Goal: Check status: Check status

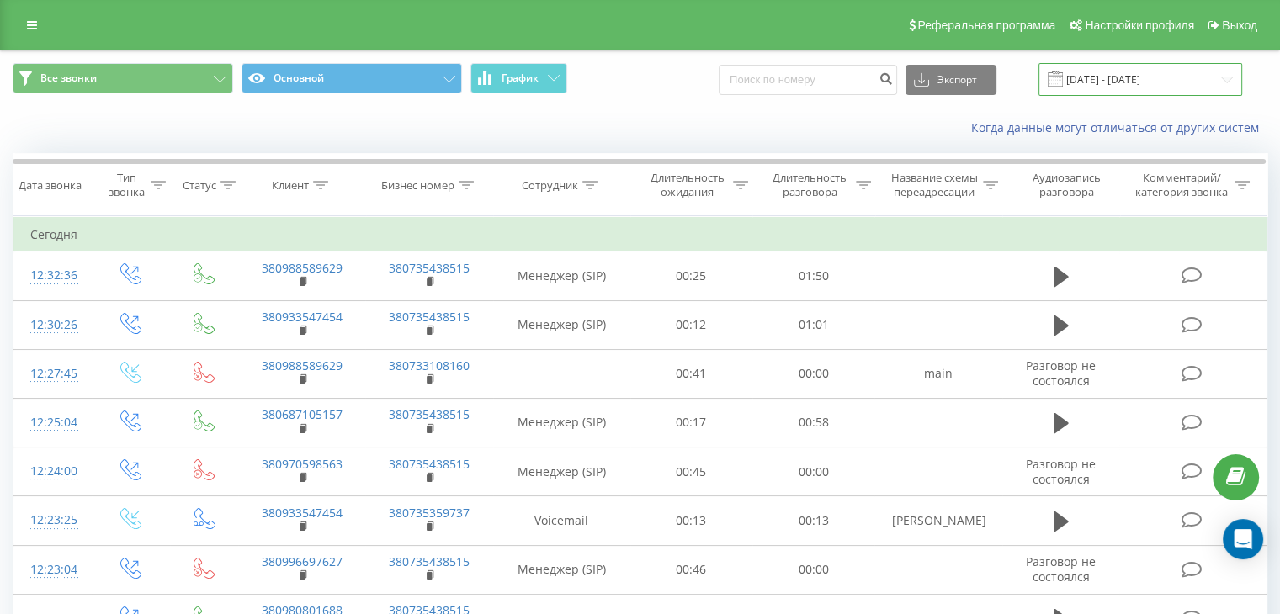
click at [1221, 81] on input "[DATE] - [DATE]" at bounding box center [1140, 79] width 204 height 33
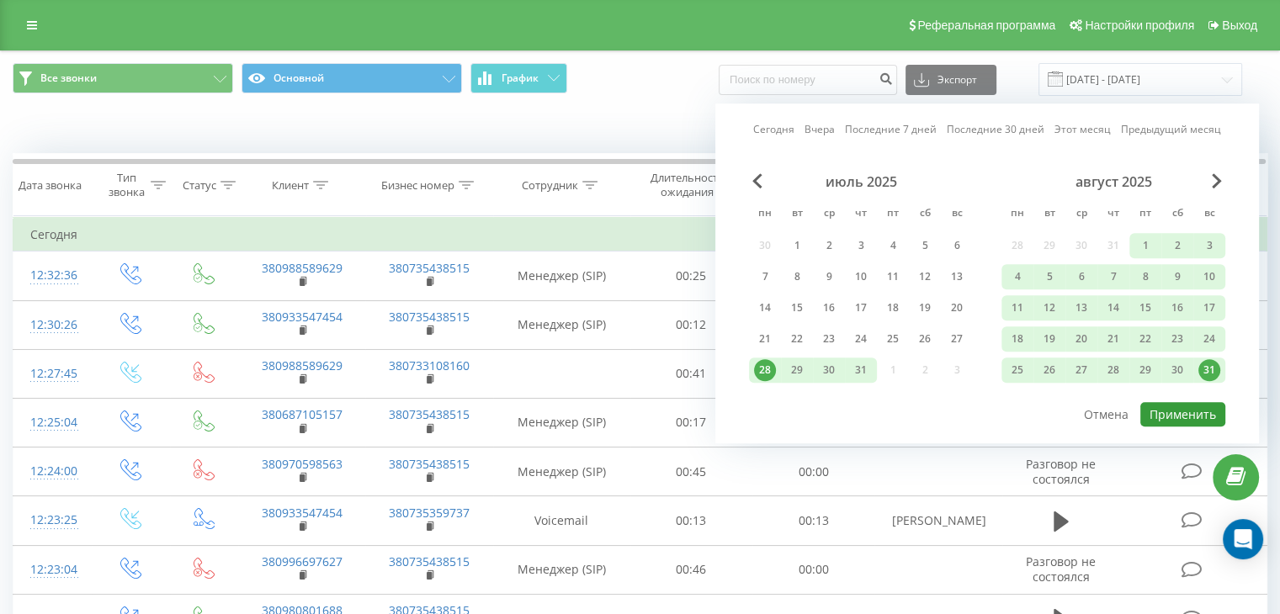
click at [1190, 408] on button "Применить" at bounding box center [1182, 414] width 85 height 24
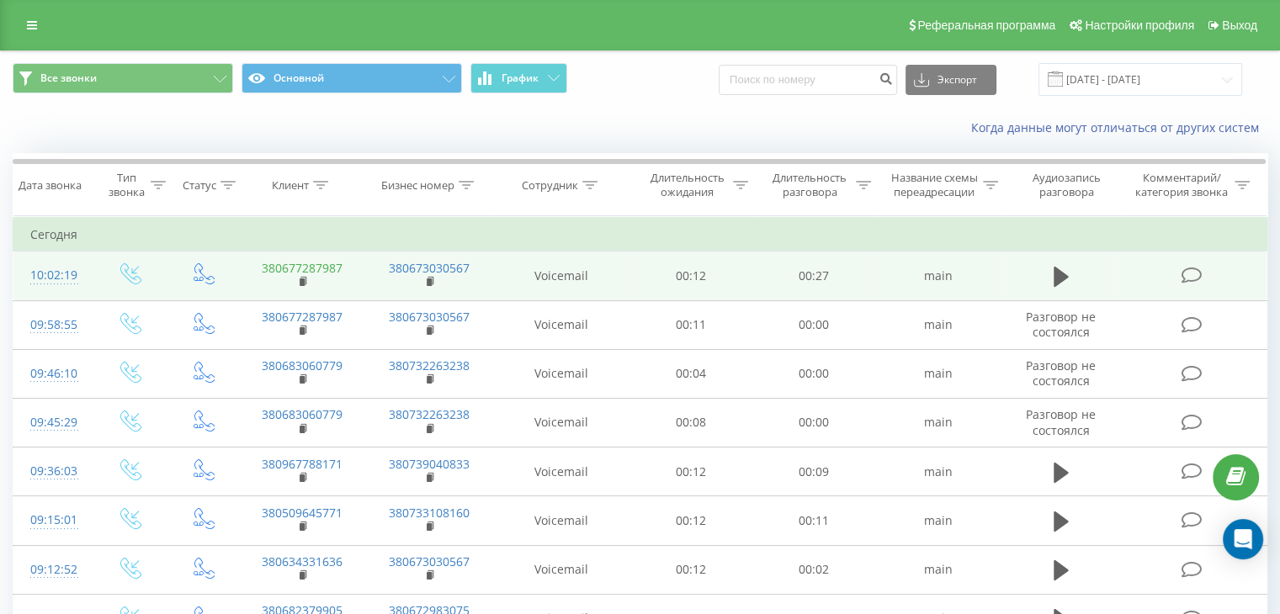
click at [321, 268] on link "380677287987" at bounding box center [302, 268] width 81 height 16
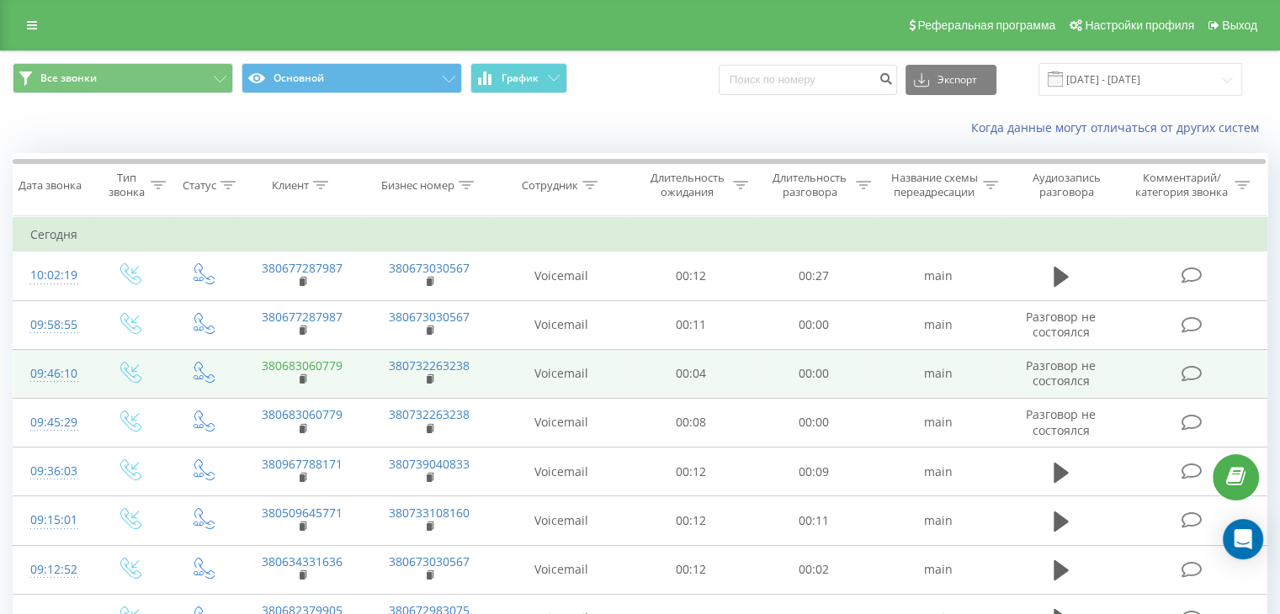
click at [324, 364] on link "380683060779" at bounding box center [302, 366] width 81 height 16
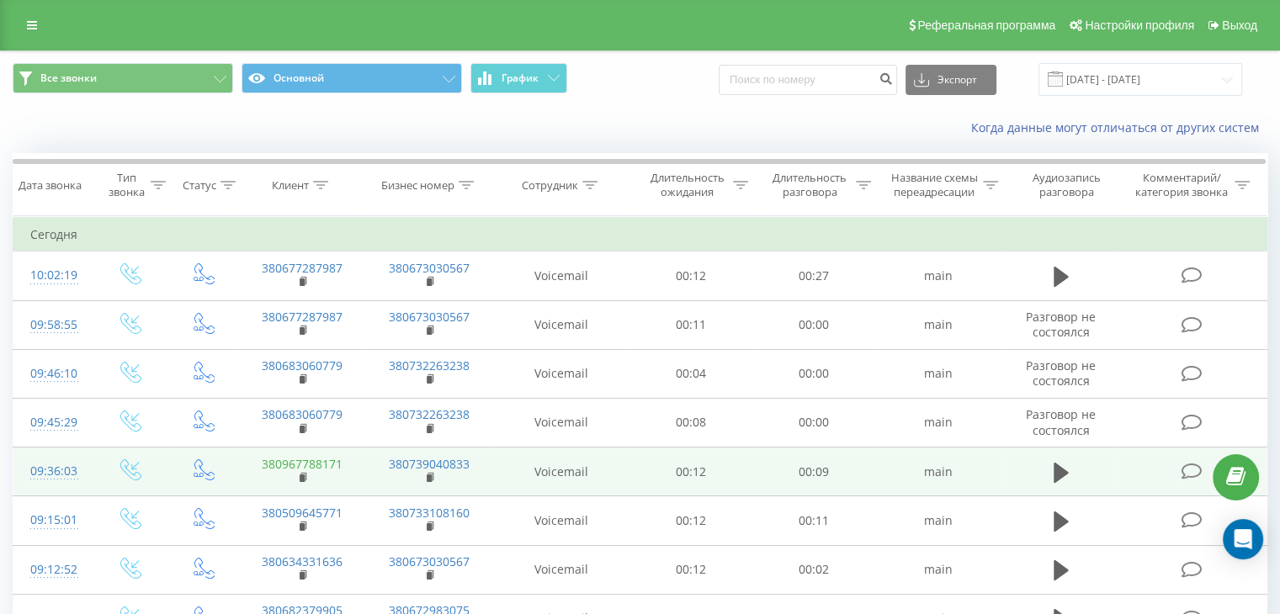
click at [327, 465] on link "380967788171" at bounding box center [302, 464] width 81 height 16
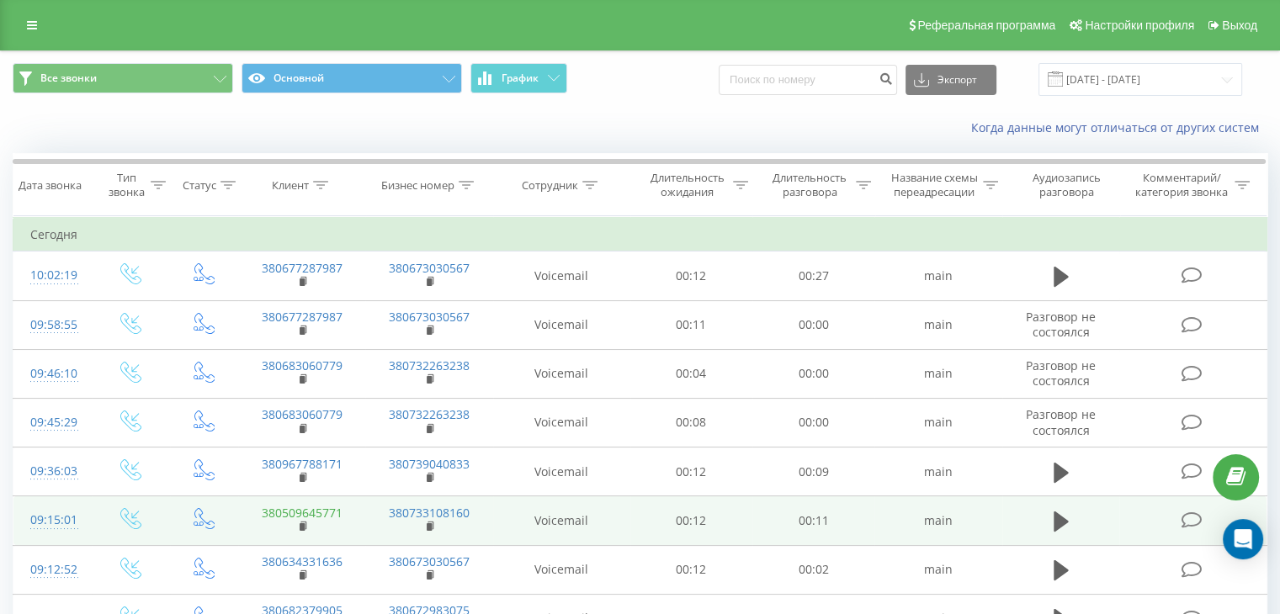
click at [317, 512] on link "380509645771" at bounding box center [302, 513] width 81 height 16
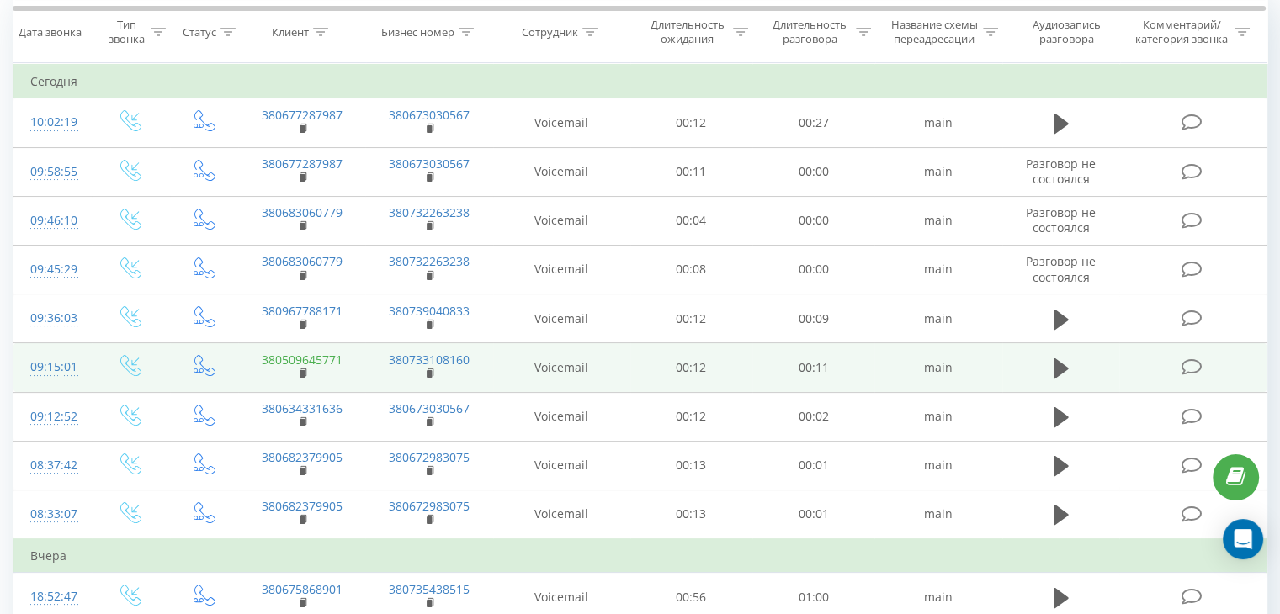
scroll to position [168, 0]
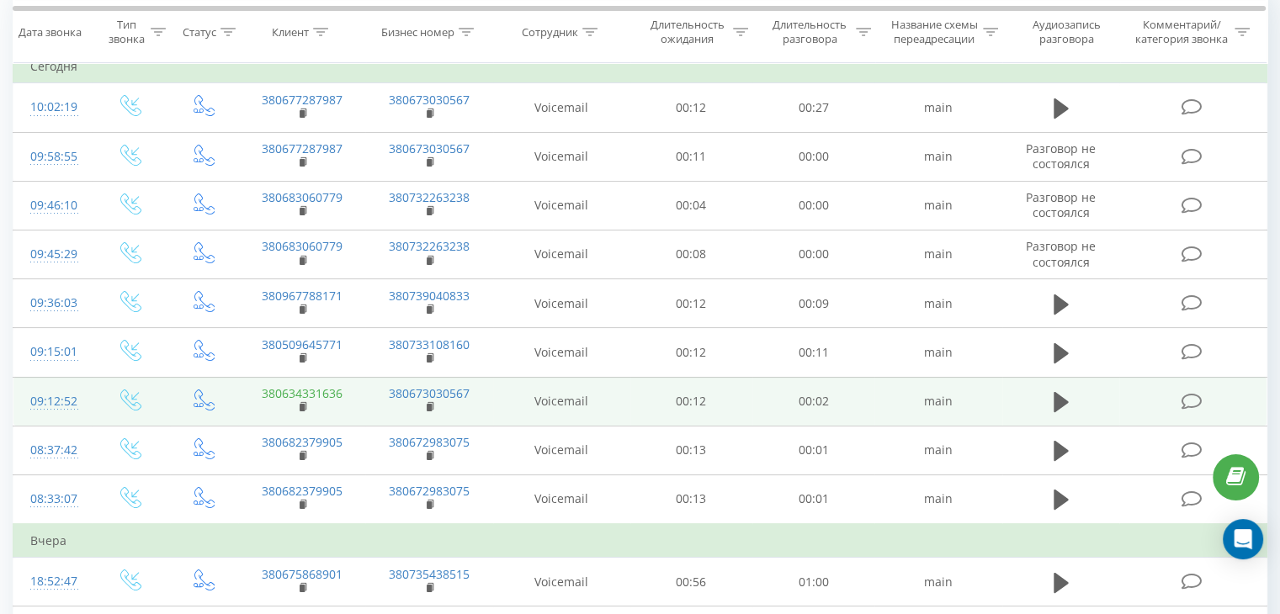
click at [321, 391] on link "380634331636" at bounding box center [302, 393] width 81 height 16
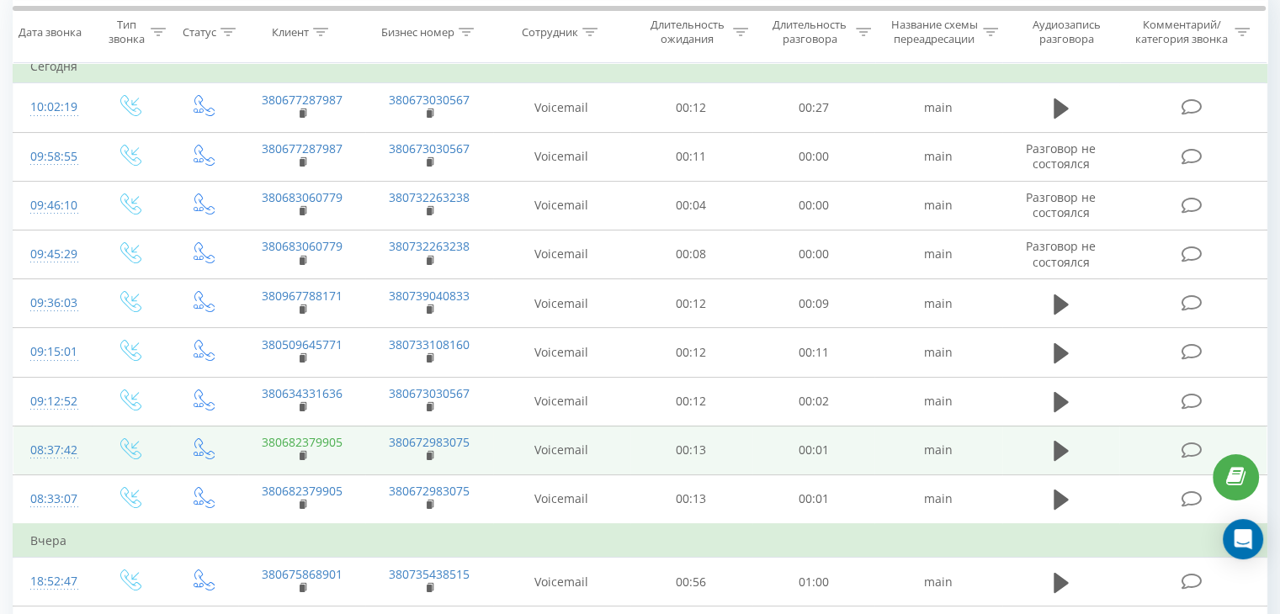
click at [324, 438] on link "380682379905" at bounding box center [302, 442] width 81 height 16
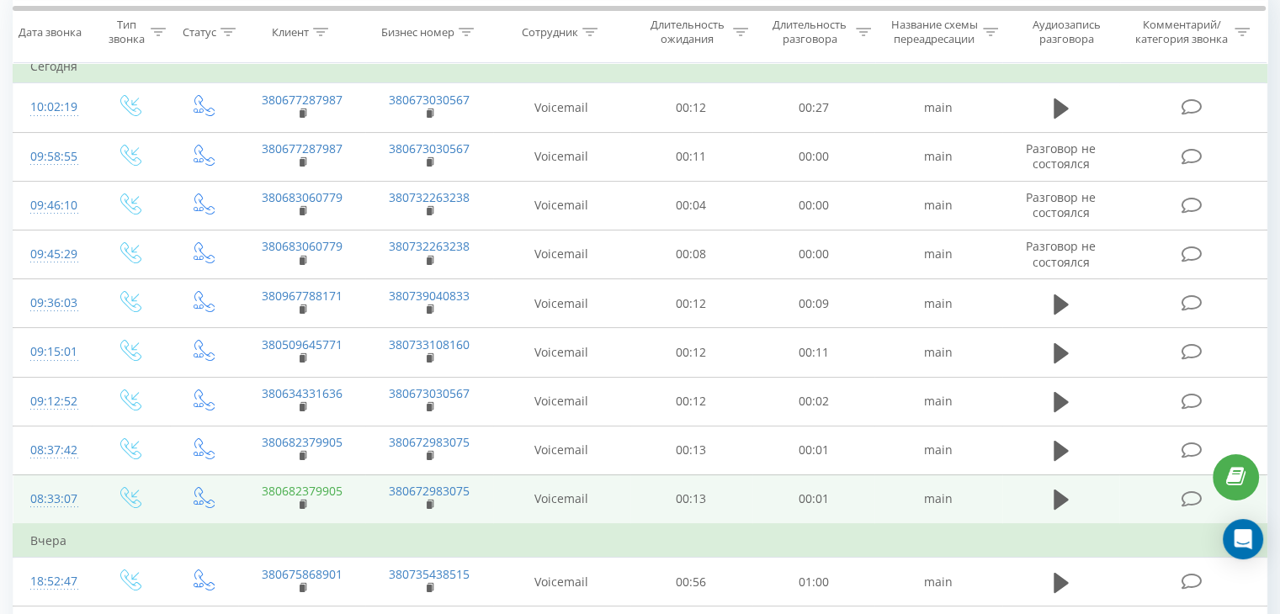
scroll to position [337, 0]
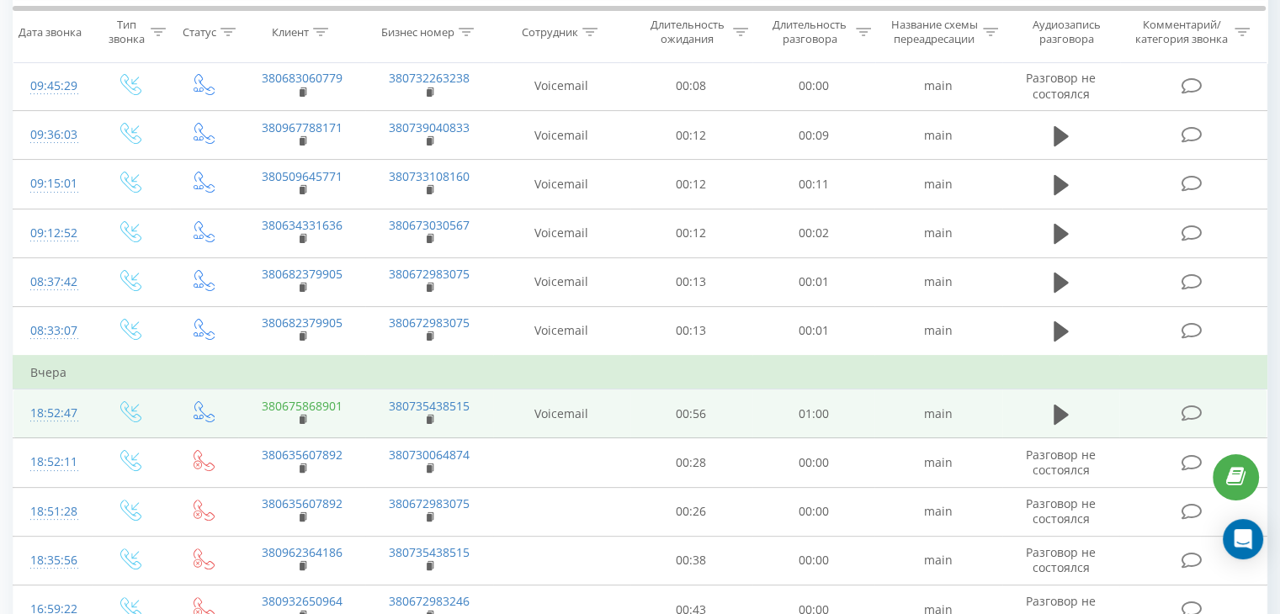
click at [323, 402] on link "380675868901" at bounding box center [302, 406] width 81 height 16
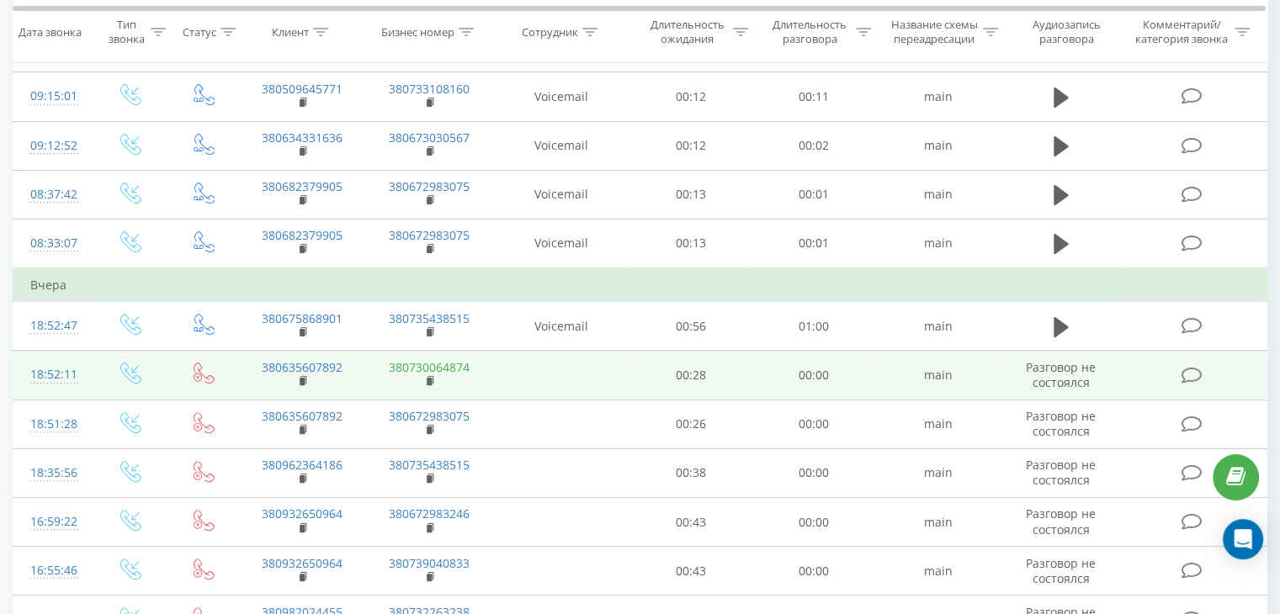
scroll to position [505, 0]
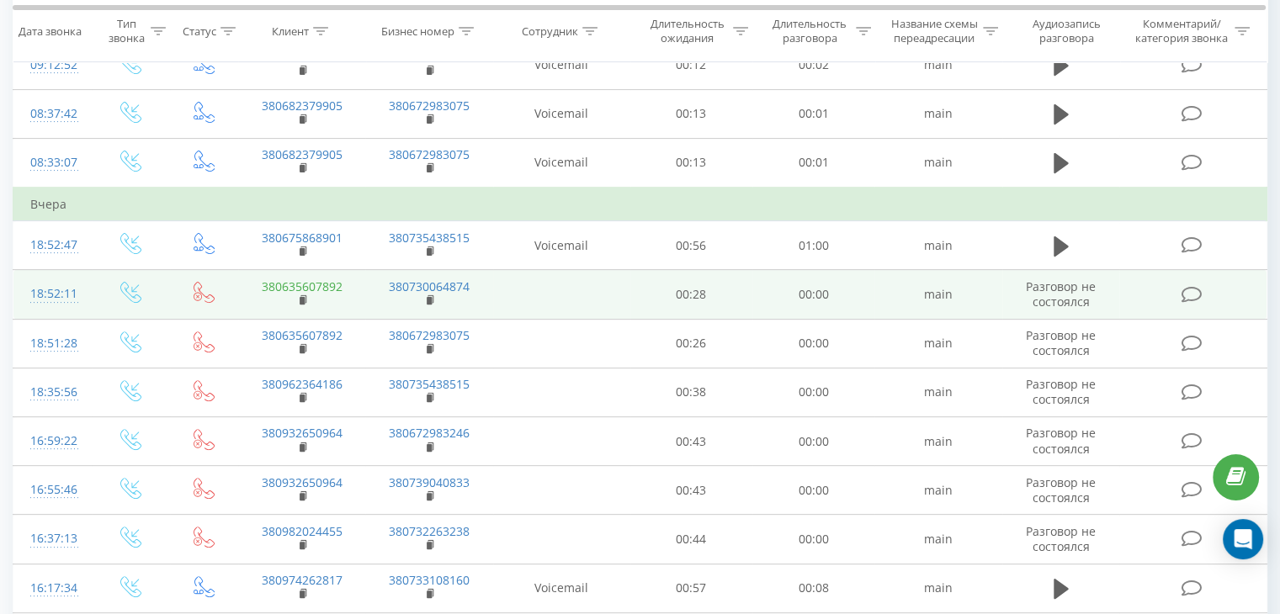
click at [316, 283] on link "380635607892" at bounding box center [302, 287] width 81 height 16
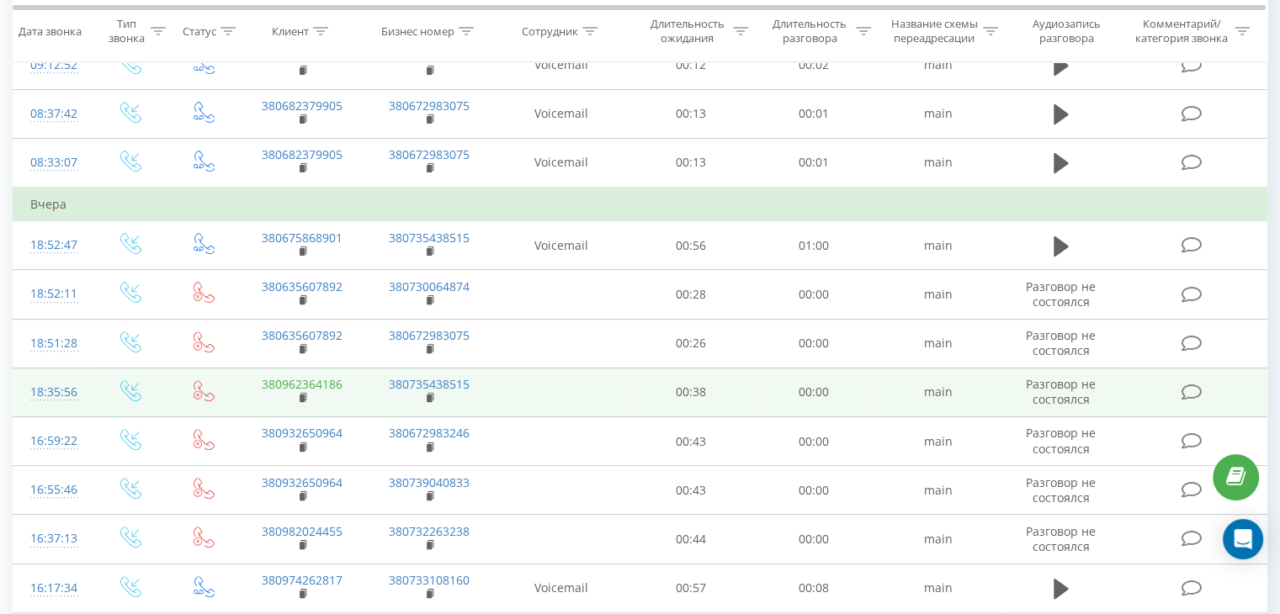
click at [327, 377] on link "380962364186" at bounding box center [302, 384] width 81 height 16
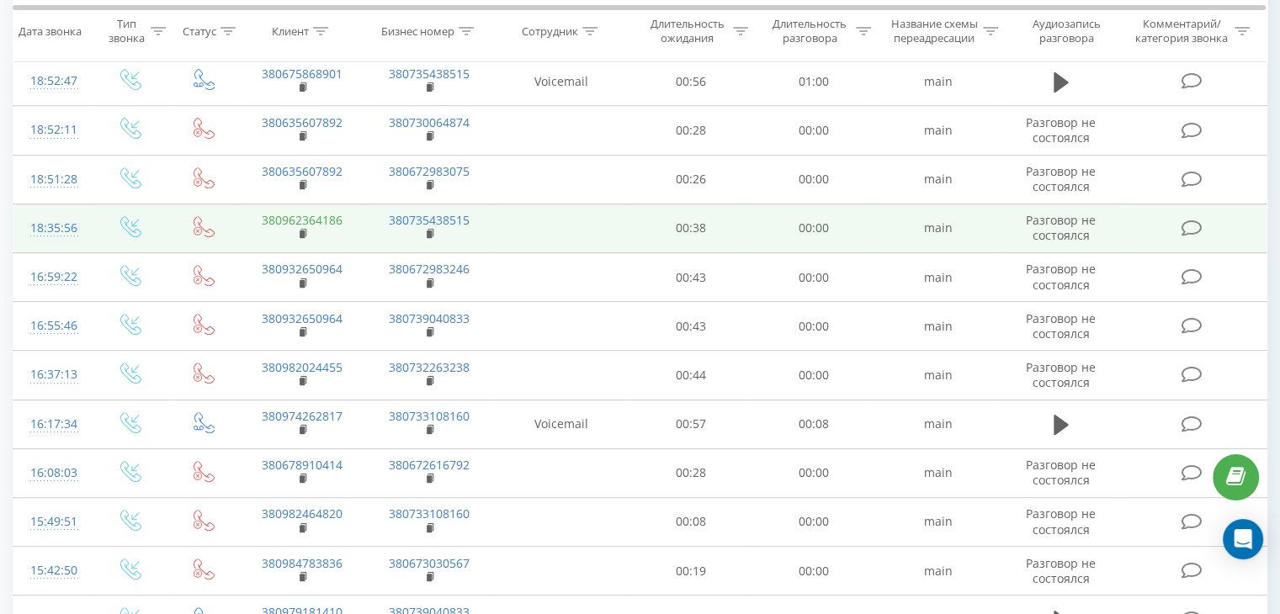
scroll to position [673, 0]
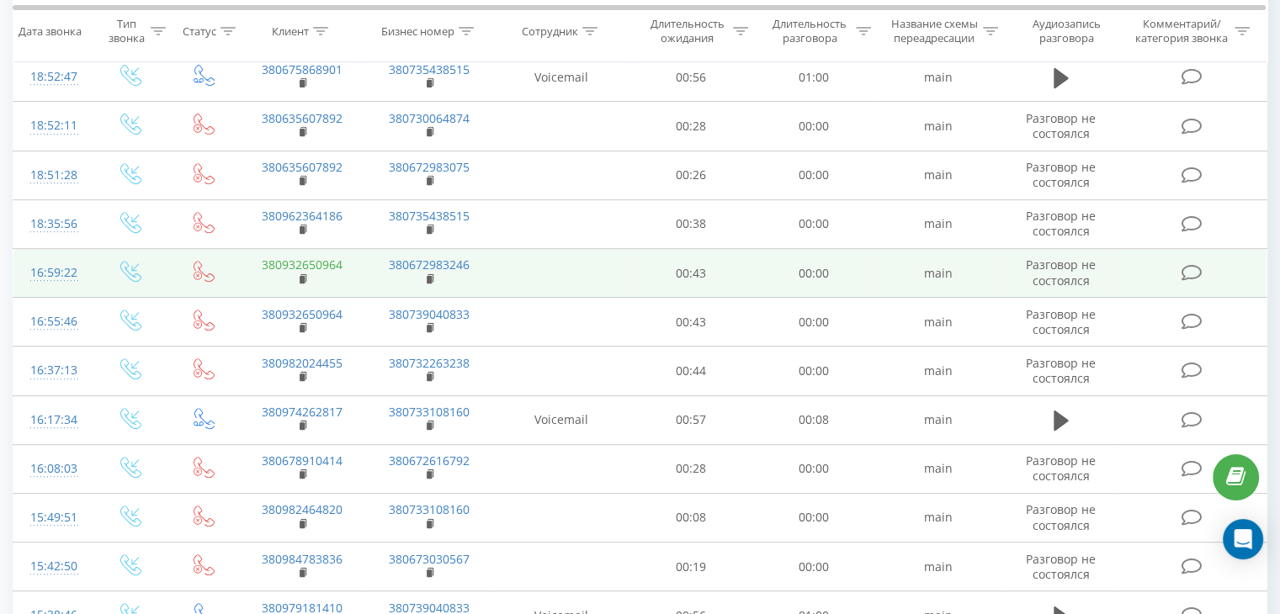
click at [323, 263] on link "380932650964" at bounding box center [302, 265] width 81 height 16
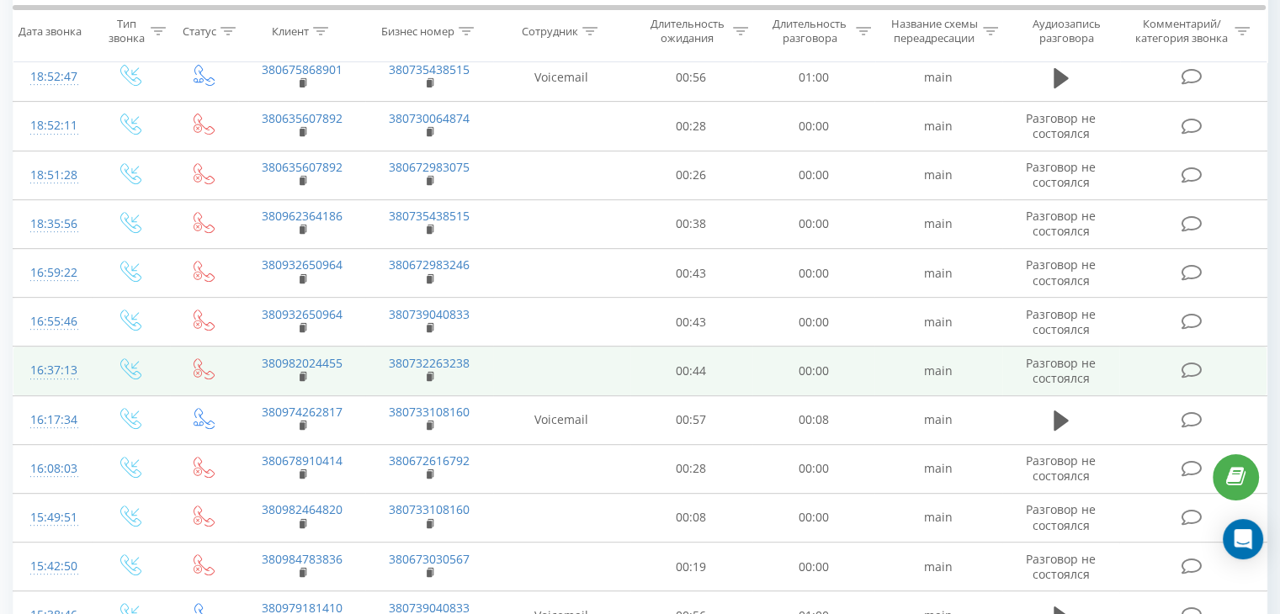
scroll to position [757, 0]
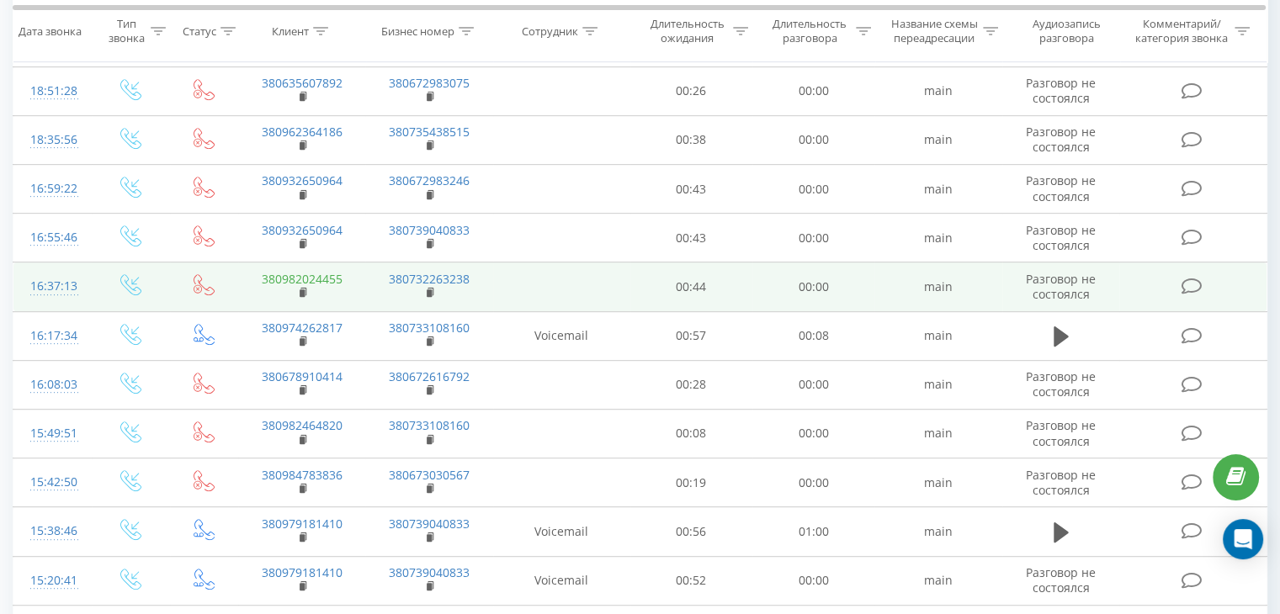
click at [323, 273] on link "380982024455" at bounding box center [302, 279] width 81 height 16
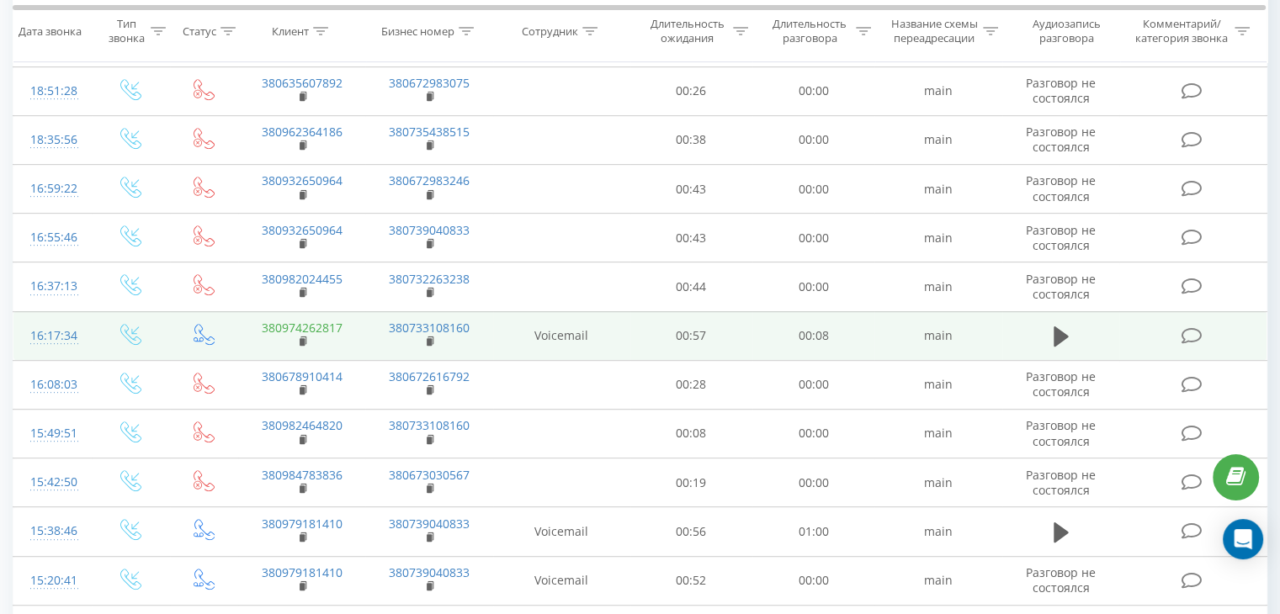
click at [324, 327] on link "380974262817" at bounding box center [302, 328] width 81 height 16
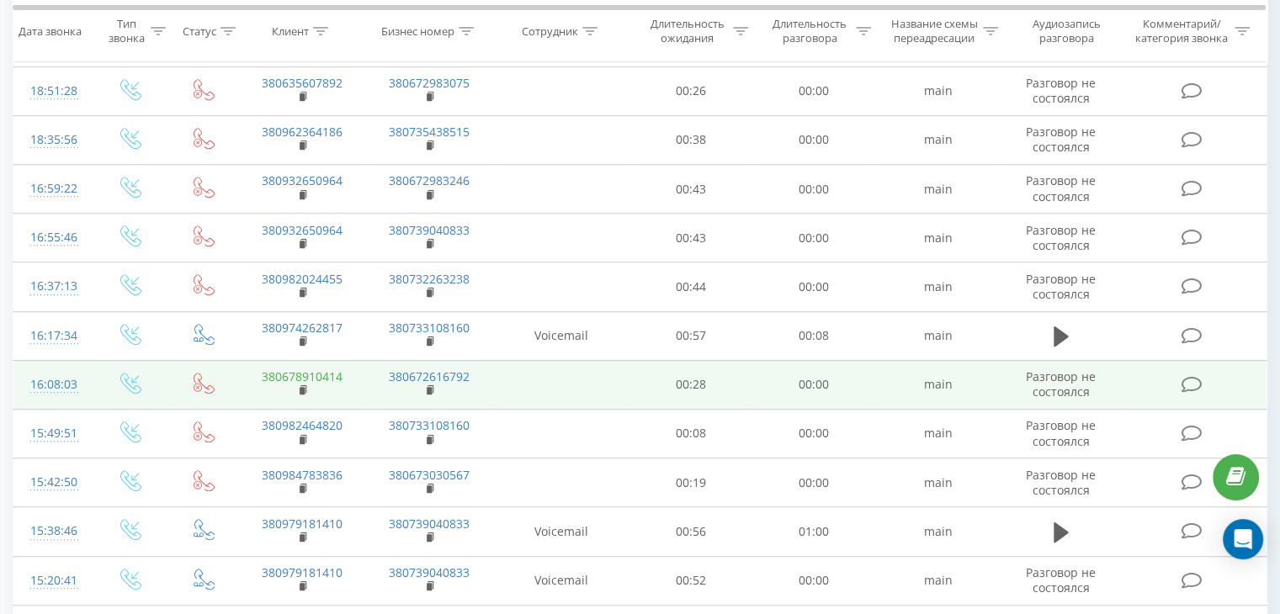
click at [323, 374] on link "380678910414" at bounding box center [302, 377] width 81 height 16
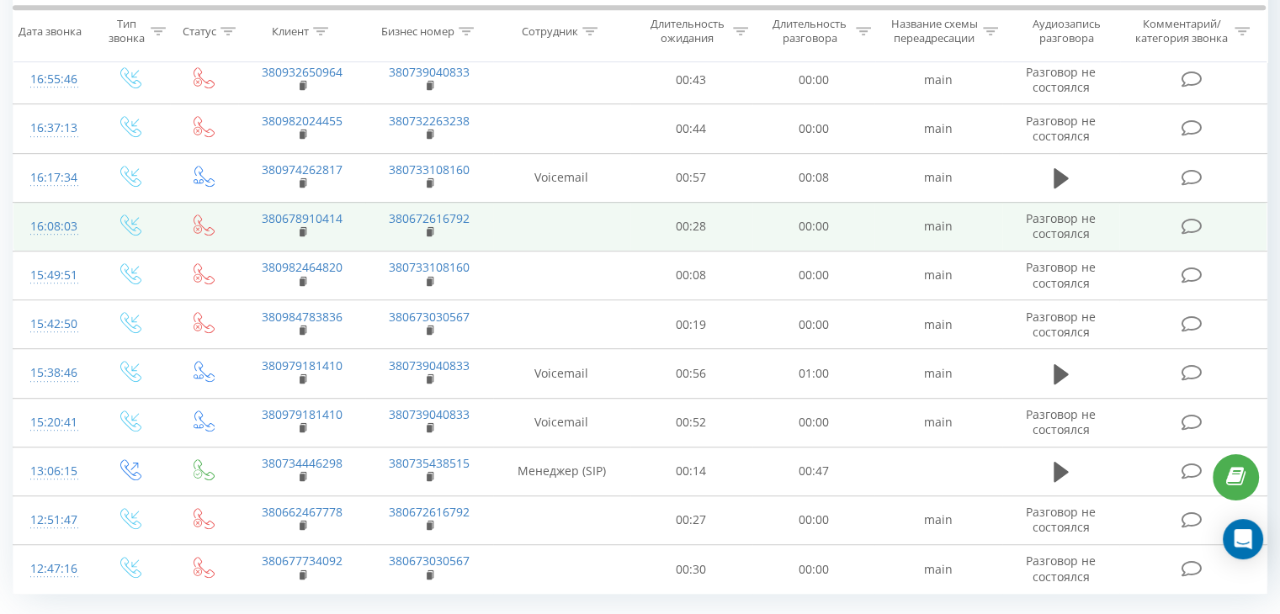
scroll to position [926, 0]
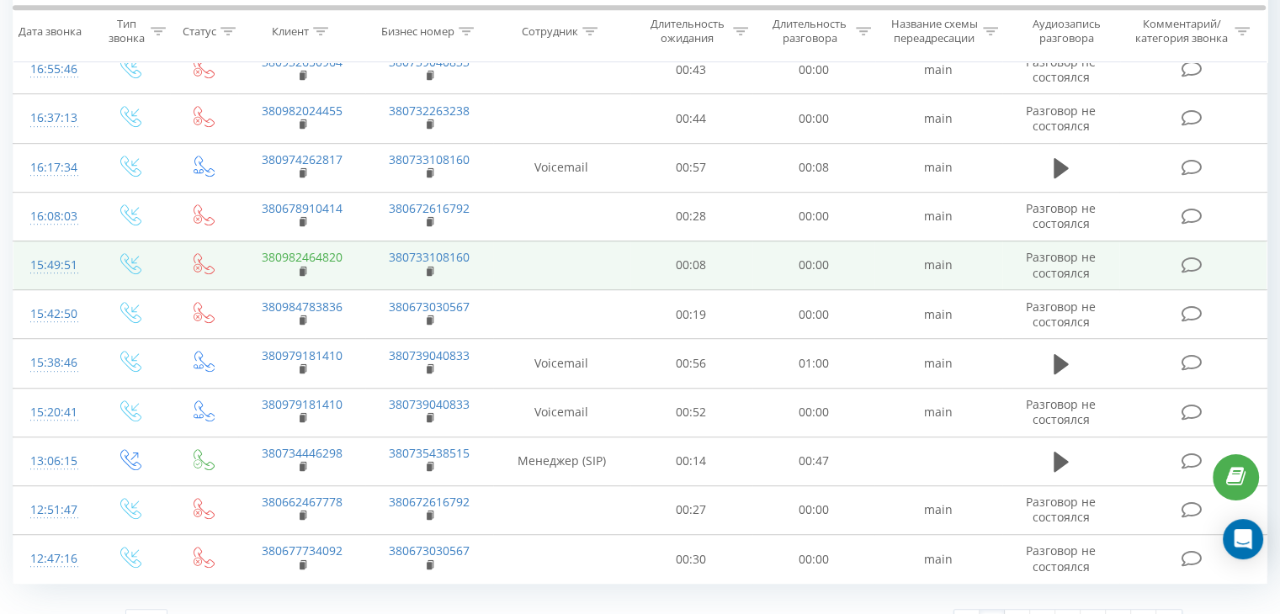
click at [329, 254] on link "380982464820" at bounding box center [302, 257] width 81 height 16
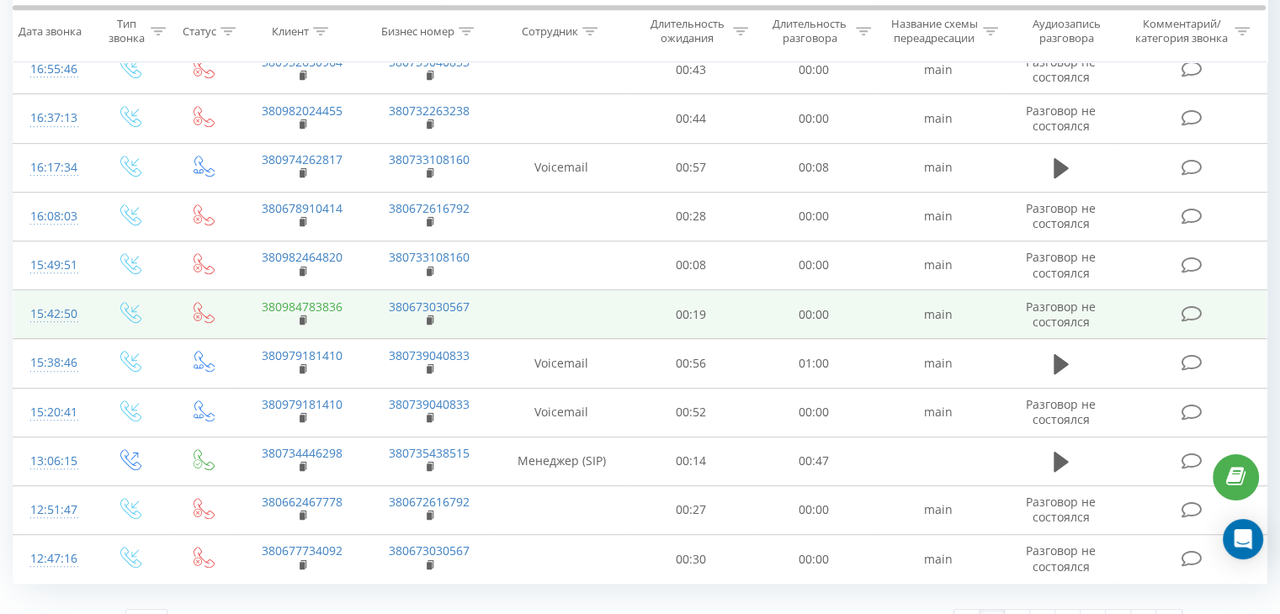
click at [323, 302] on link "380984783836" at bounding box center [302, 307] width 81 height 16
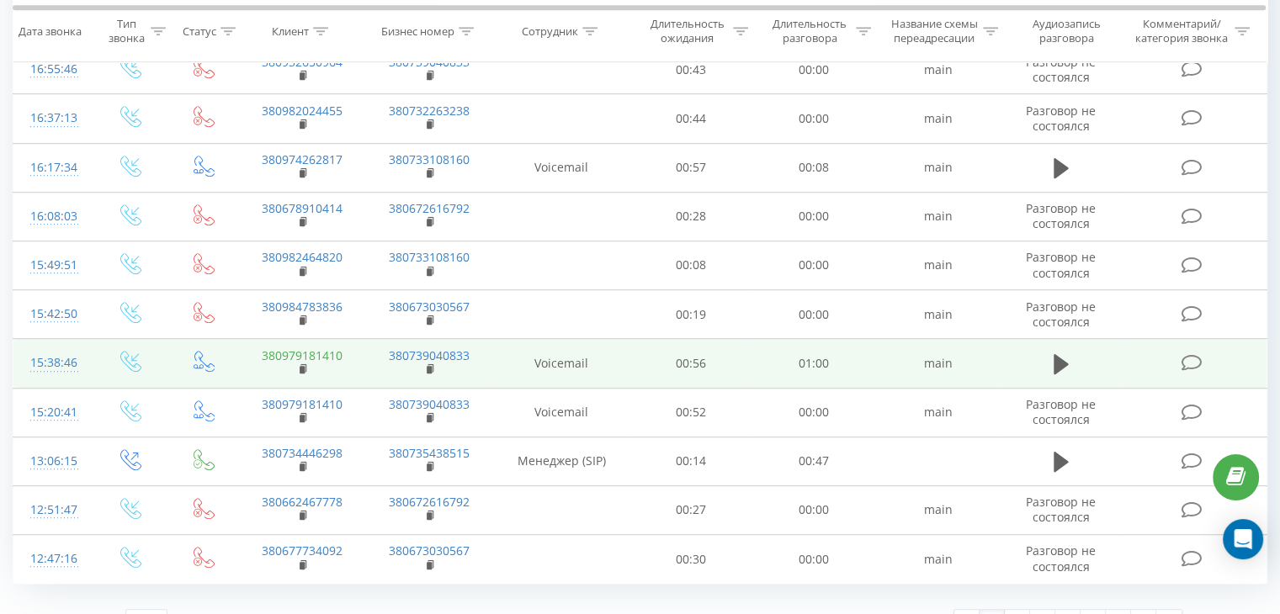
click at [318, 350] on link "380979181410" at bounding box center [302, 356] width 81 height 16
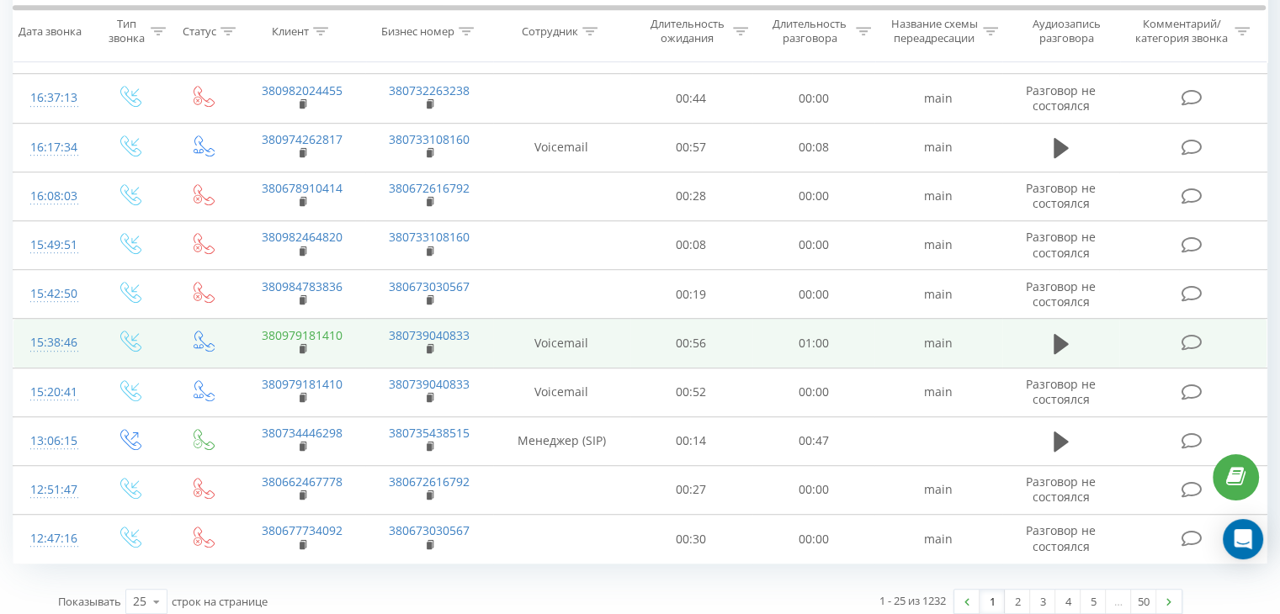
scroll to position [953, 0]
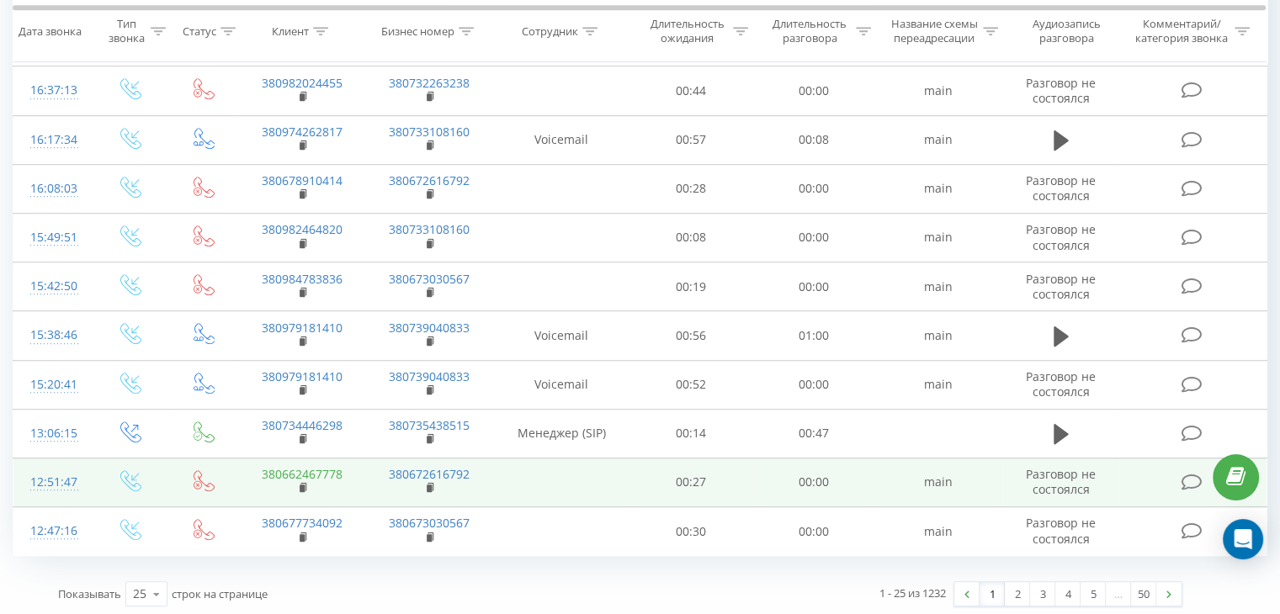
click at [327, 466] on link "380662467778" at bounding box center [302, 474] width 81 height 16
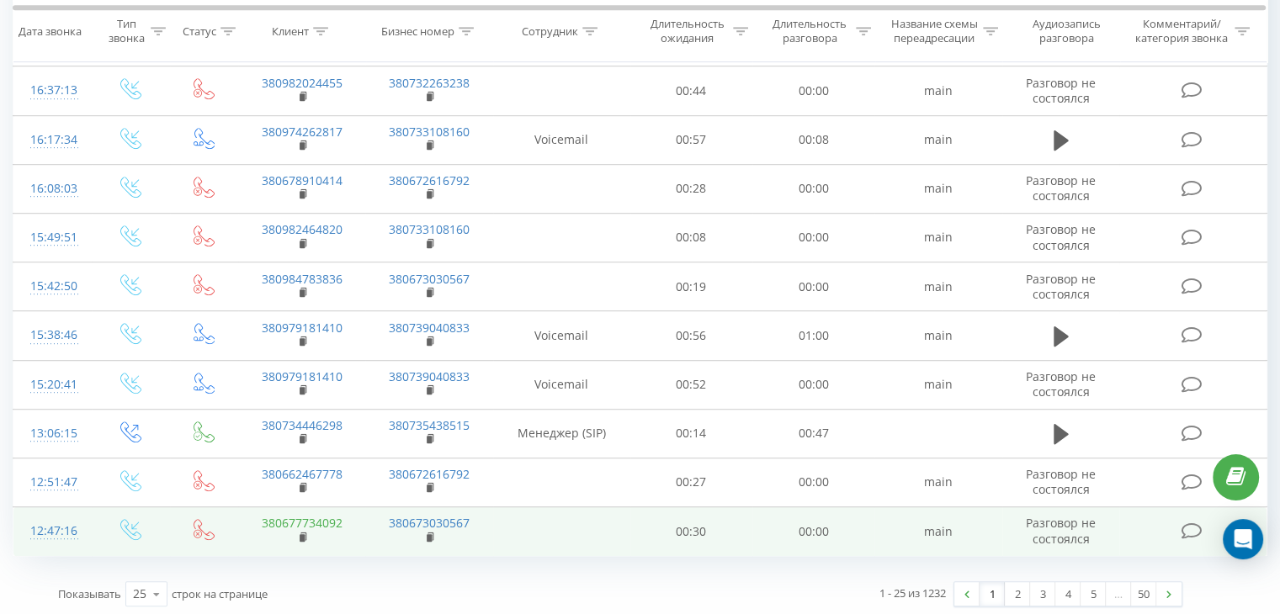
click at [320, 520] on link "380677734092" at bounding box center [302, 523] width 81 height 16
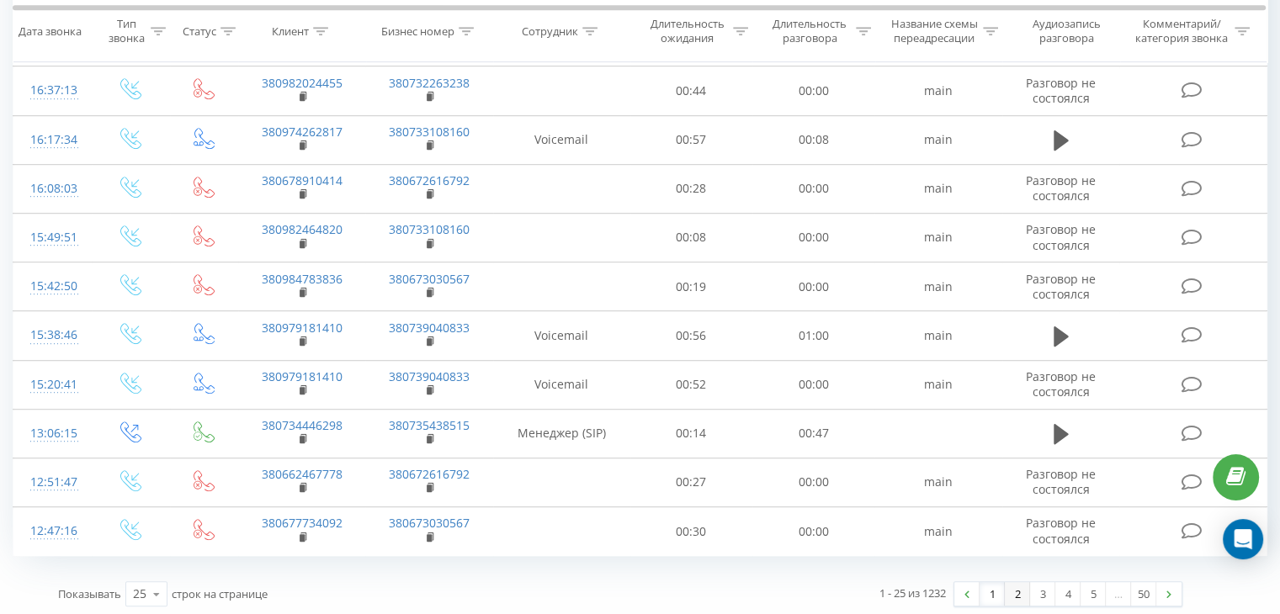
click at [1022, 590] on link "2" at bounding box center [1017, 594] width 25 height 24
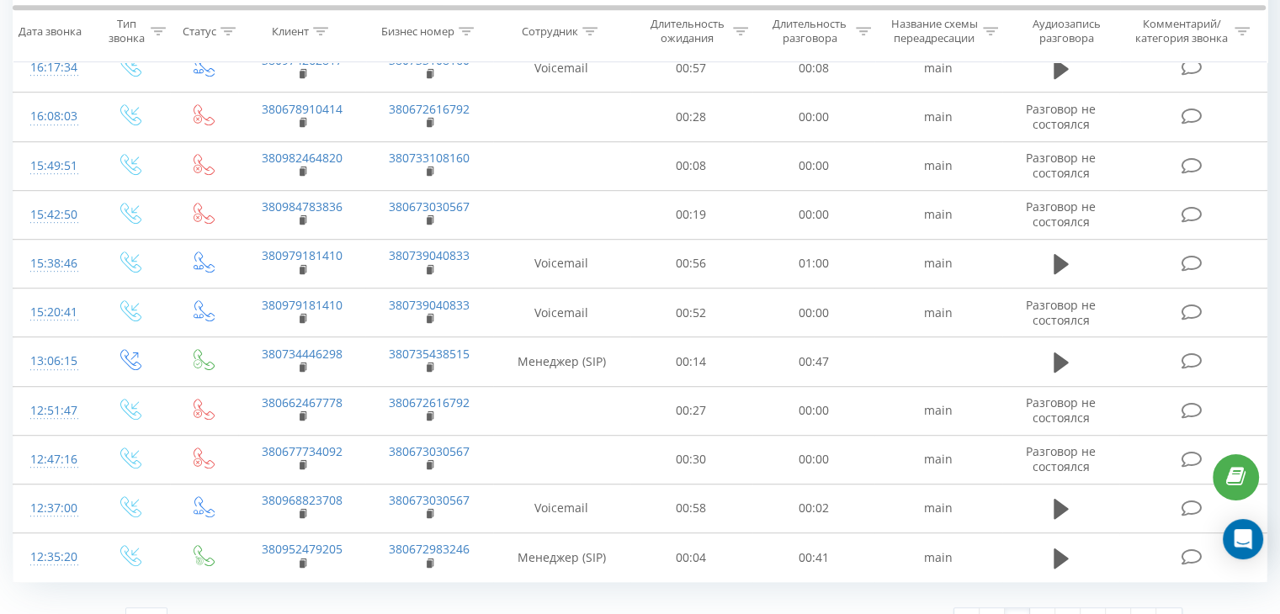
scroll to position [953, 0]
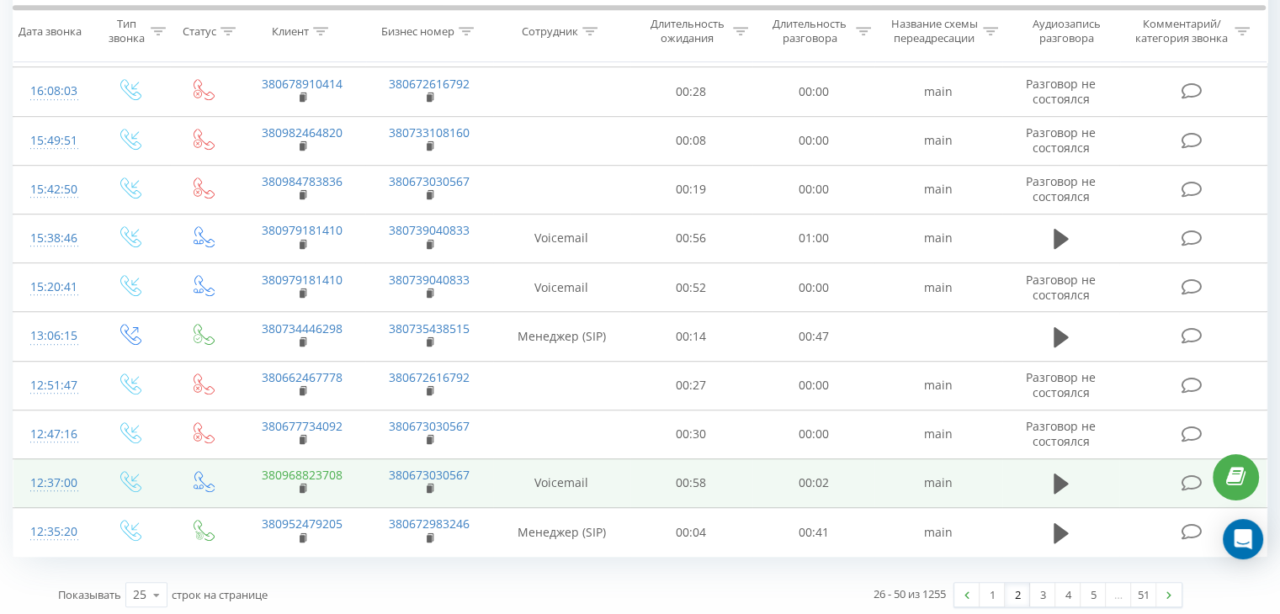
click at [323, 469] on link "380968823708" at bounding box center [302, 475] width 81 height 16
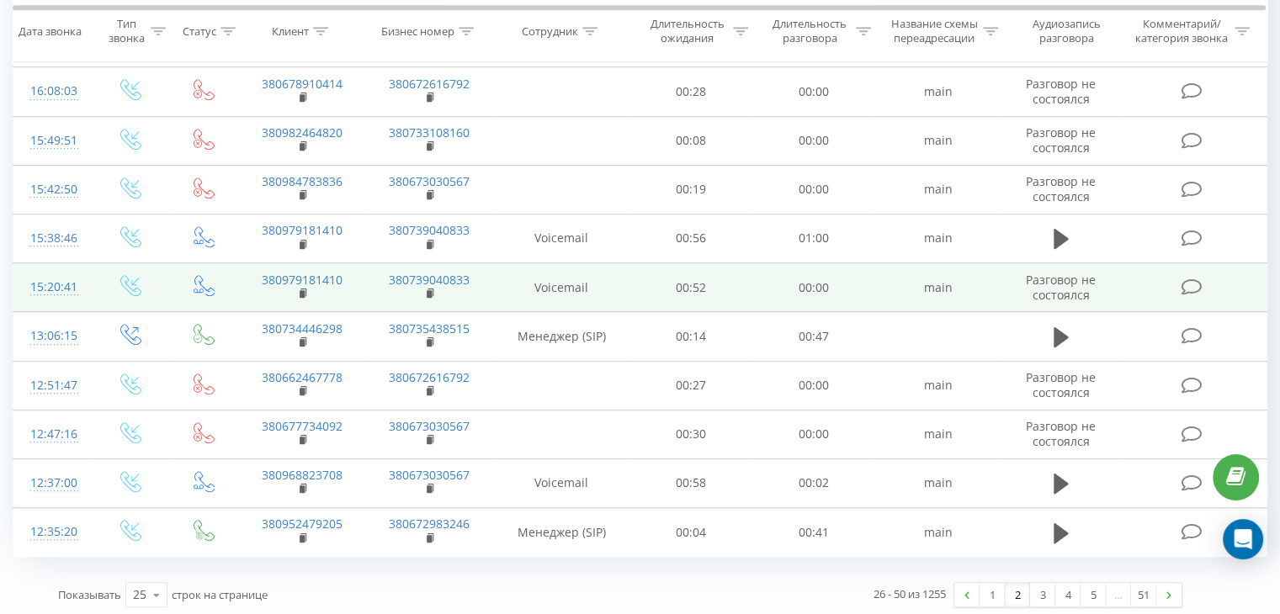
scroll to position [953, 0]
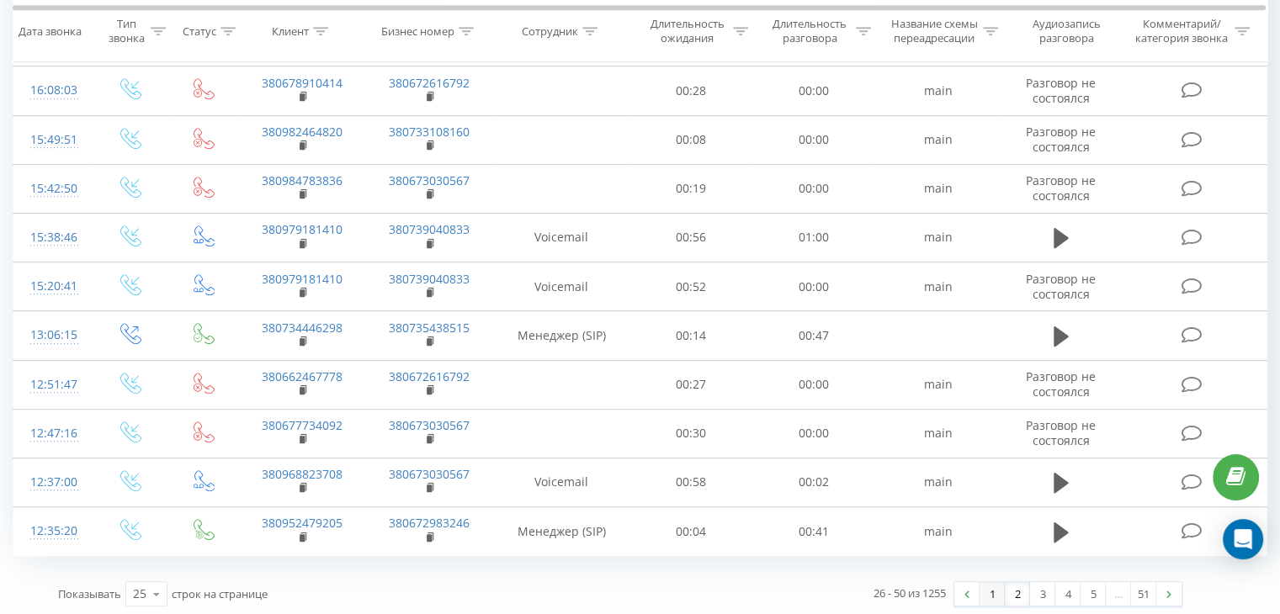
click at [993, 591] on link "1" at bounding box center [992, 594] width 25 height 24
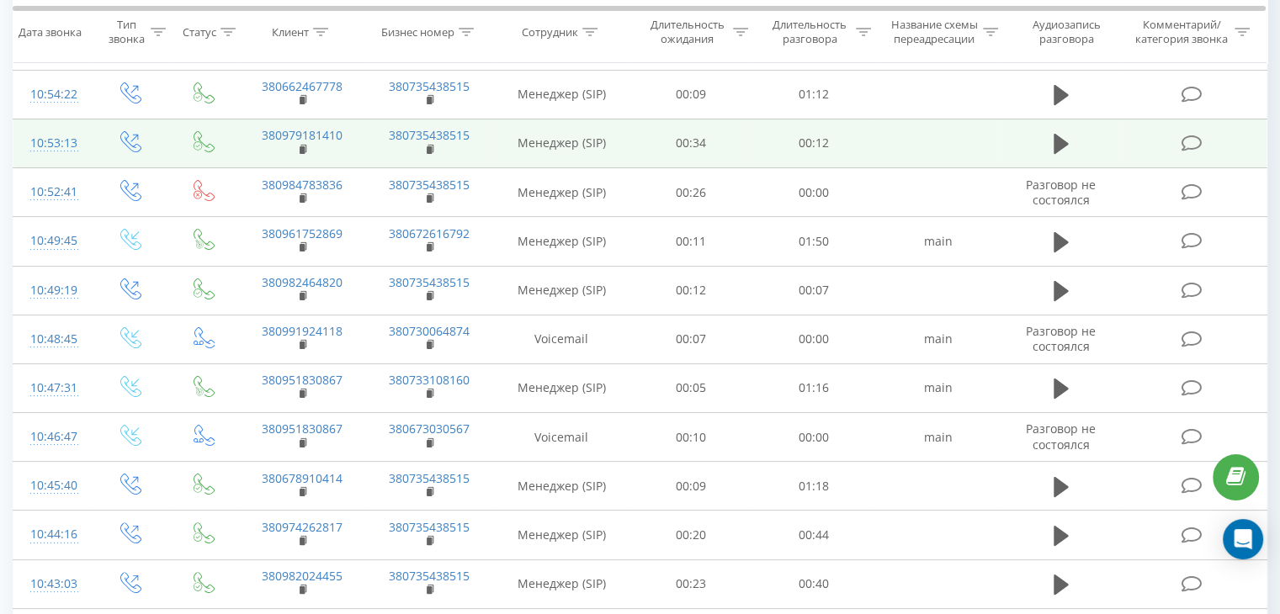
scroll to position [364, 0]
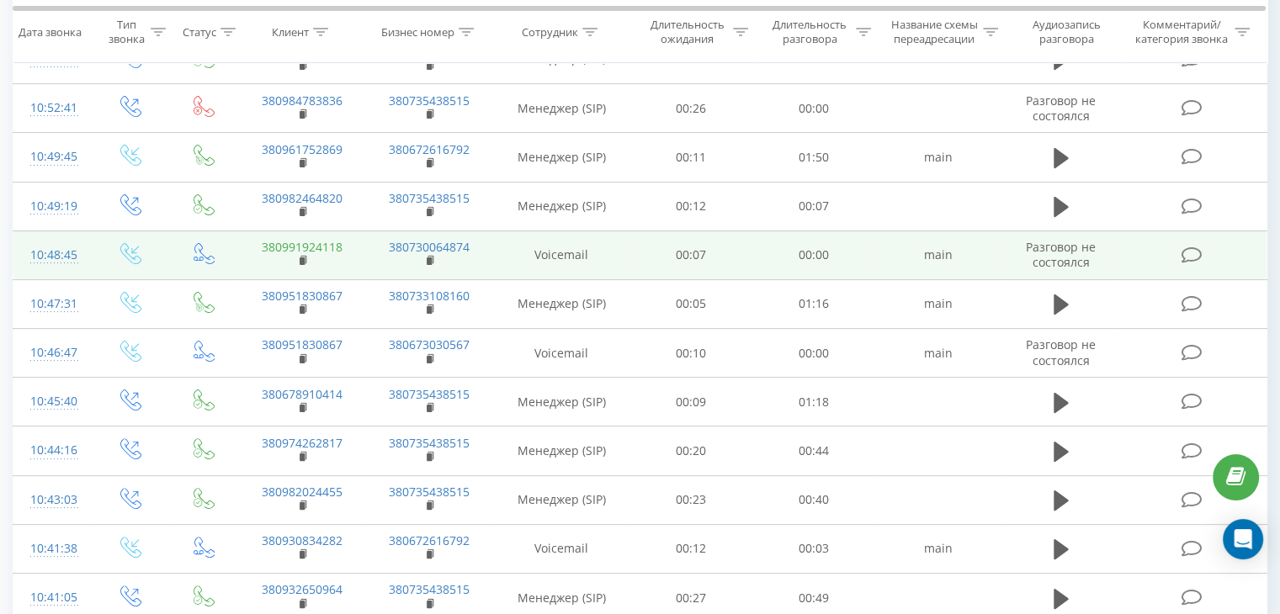
click at [330, 242] on link "380991924118" at bounding box center [302, 247] width 81 height 16
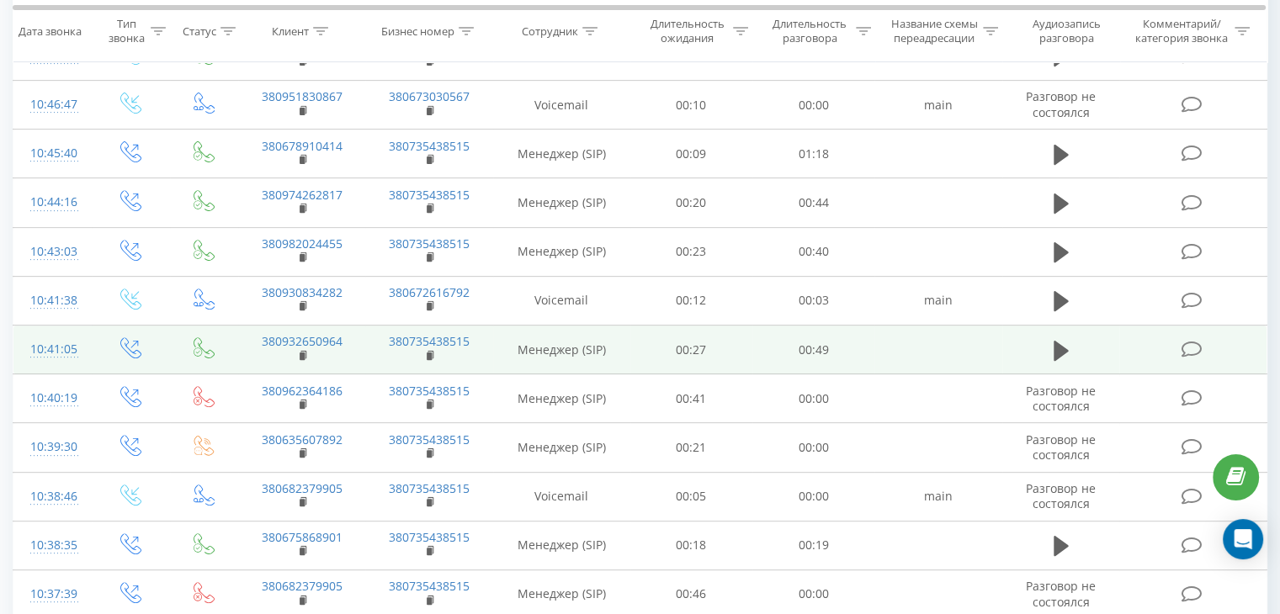
scroll to position [616, 0]
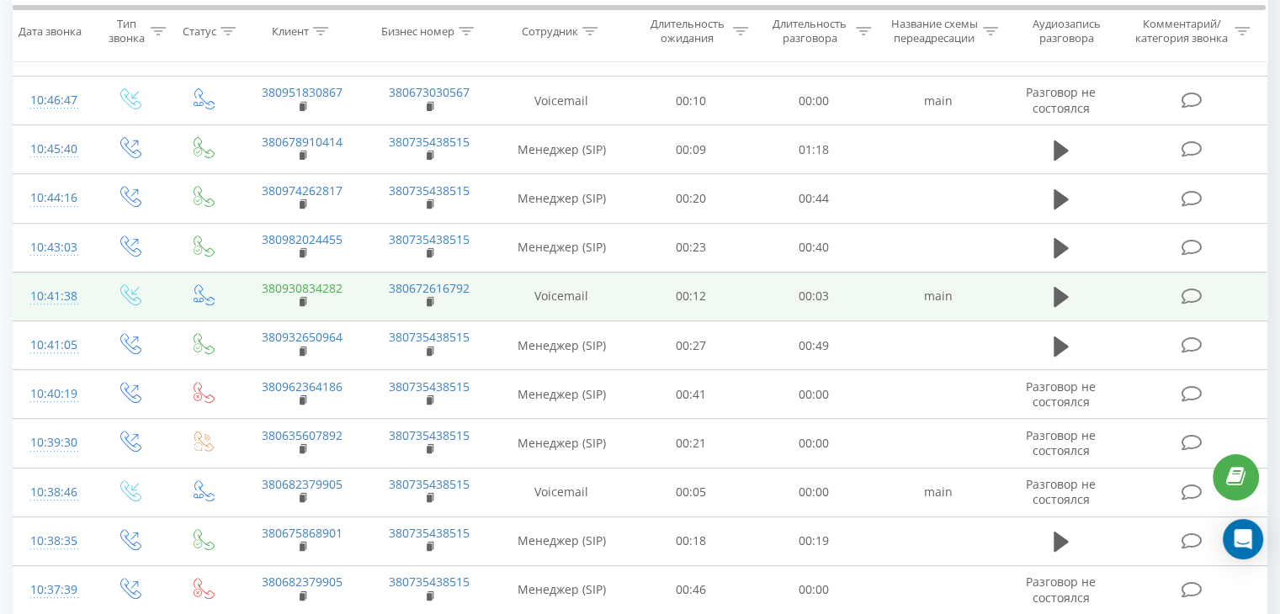
click at [327, 284] on link "380930834282" at bounding box center [302, 288] width 81 height 16
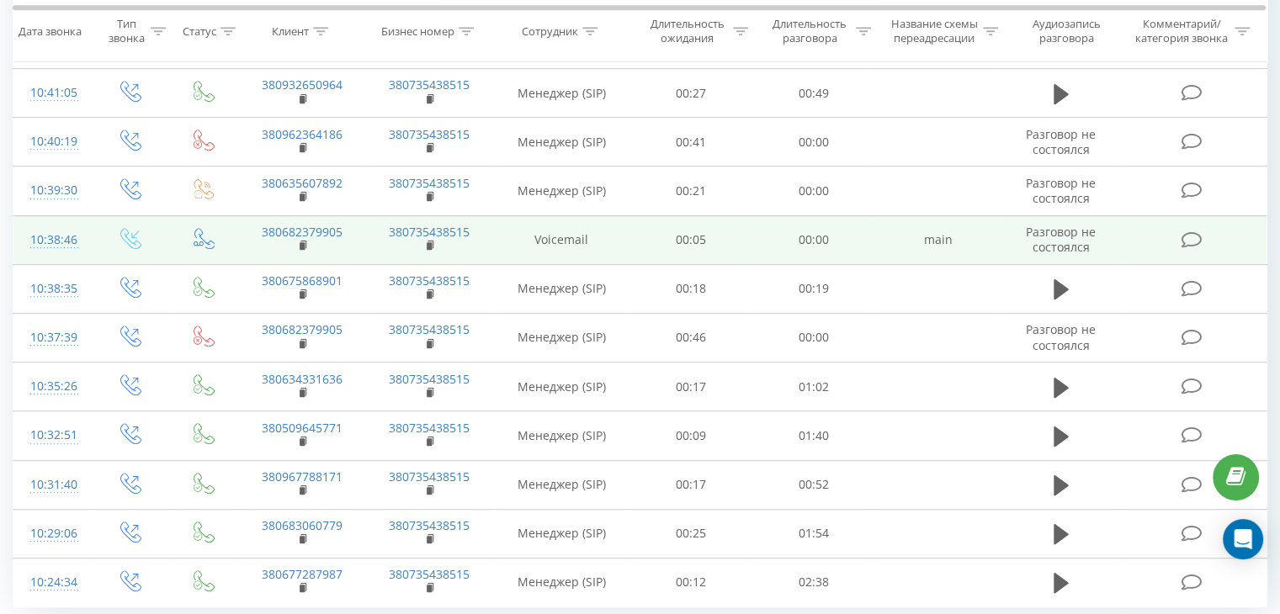
scroll to position [784, 0]
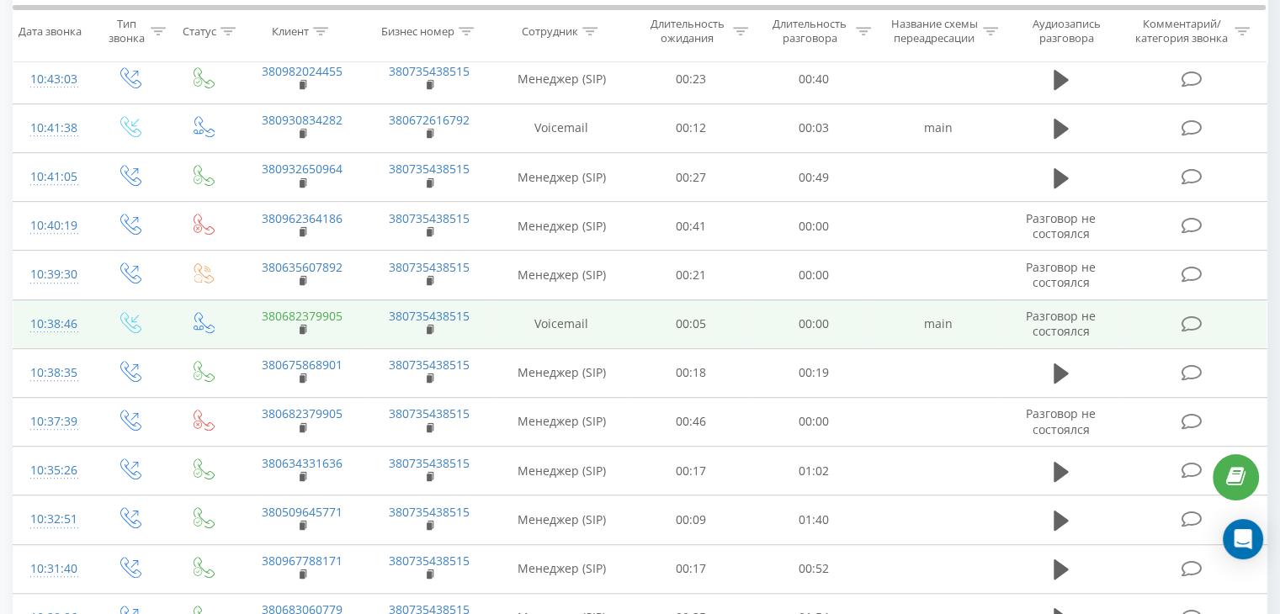
click at [331, 315] on link "380682379905" at bounding box center [302, 316] width 81 height 16
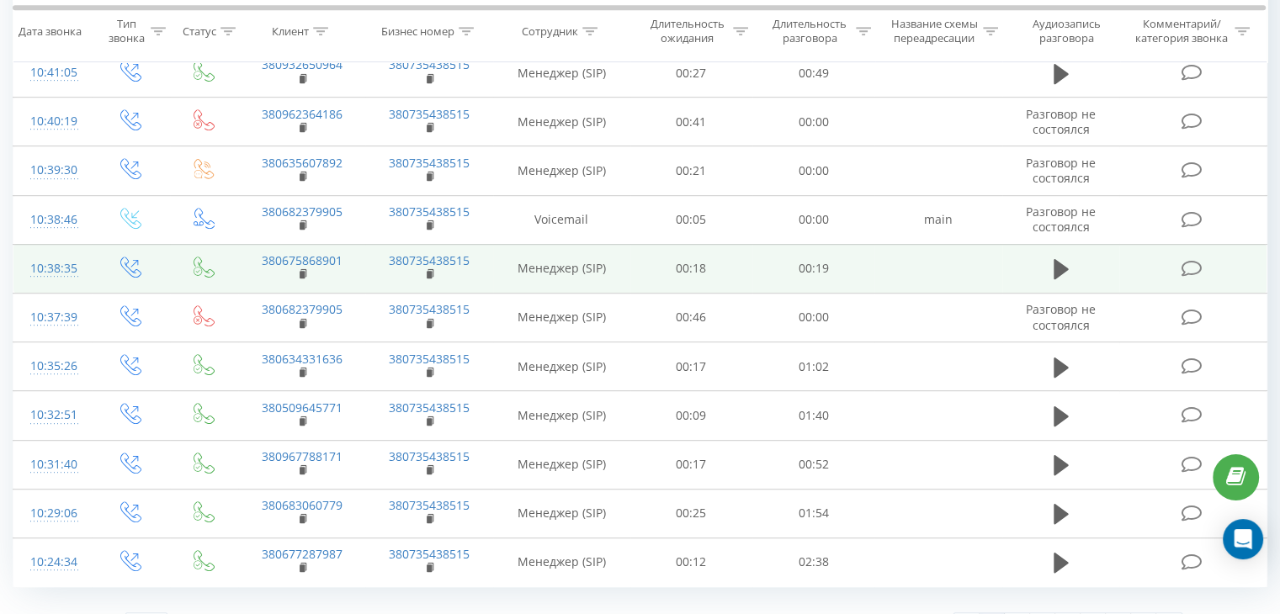
scroll to position [920, 0]
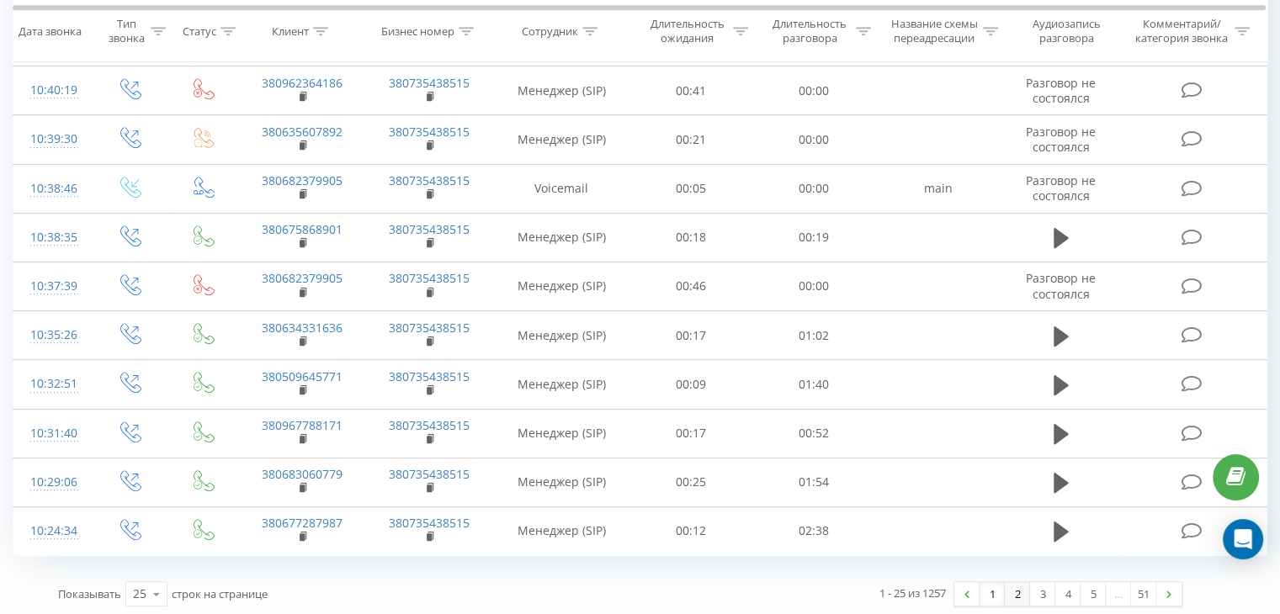
click at [1019, 588] on link "2" at bounding box center [1017, 594] width 25 height 24
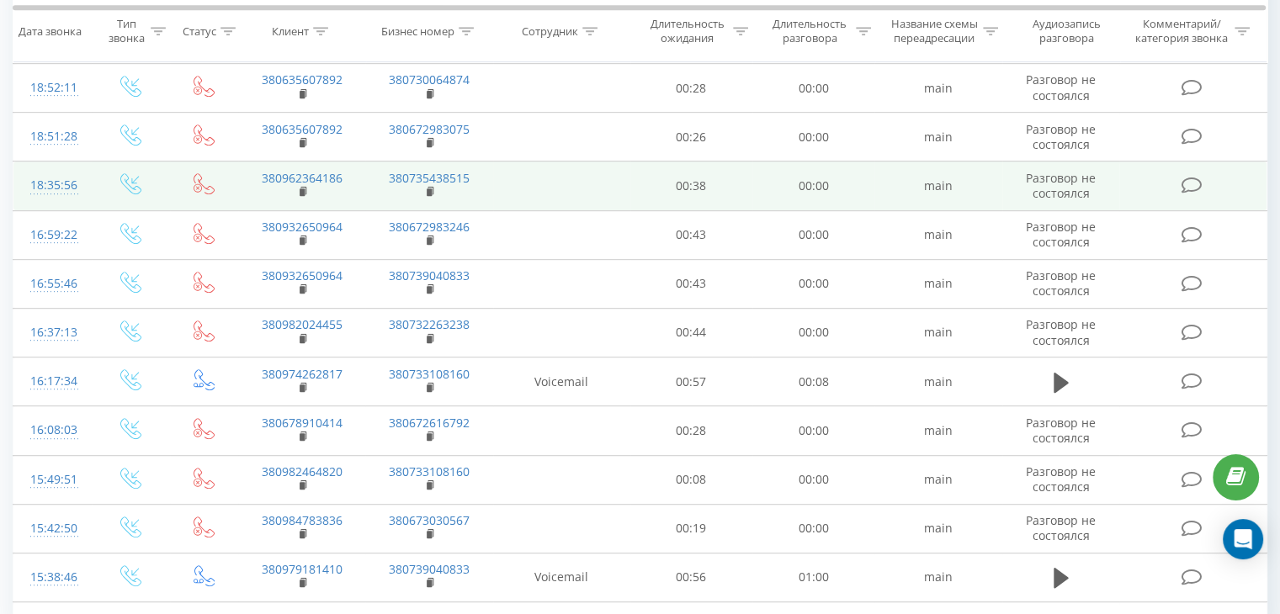
scroll to position [953, 0]
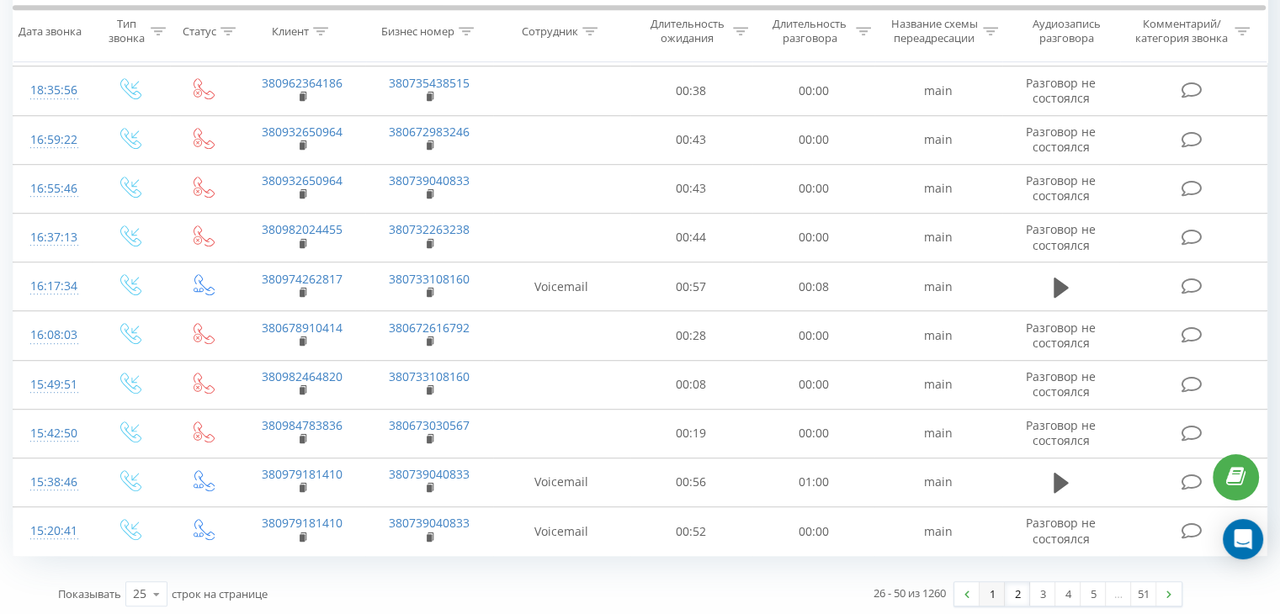
click at [991, 593] on link "1" at bounding box center [992, 594] width 25 height 24
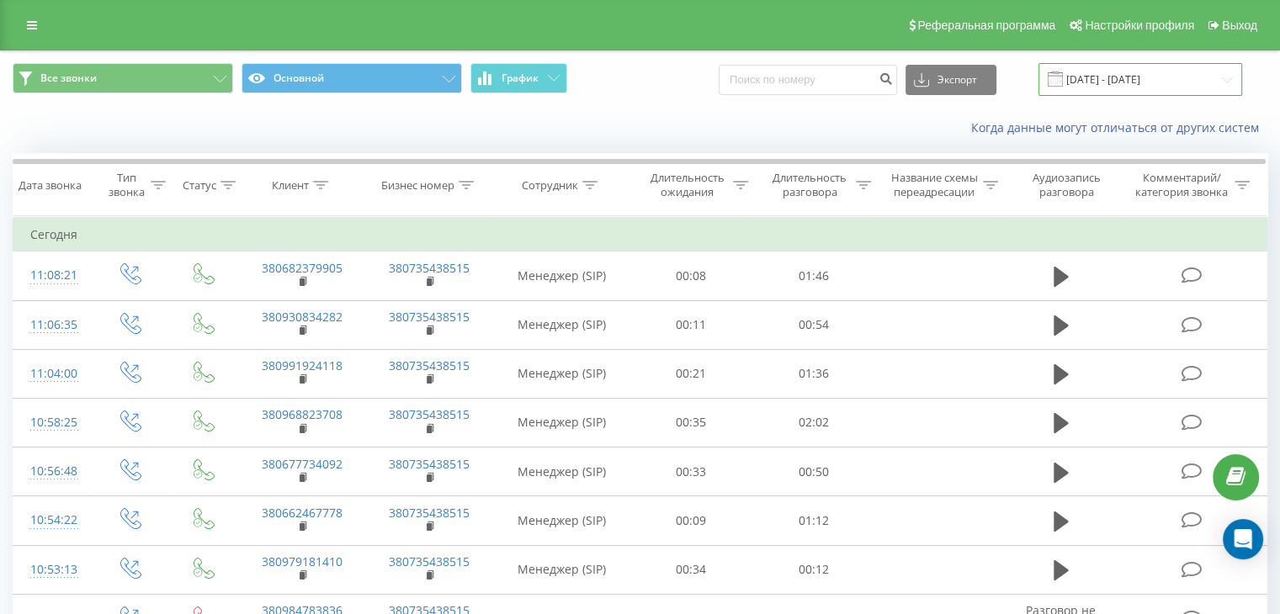
click at [1225, 76] on input "[DATE] - [DATE]" at bounding box center [1140, 79] width 204 height 33
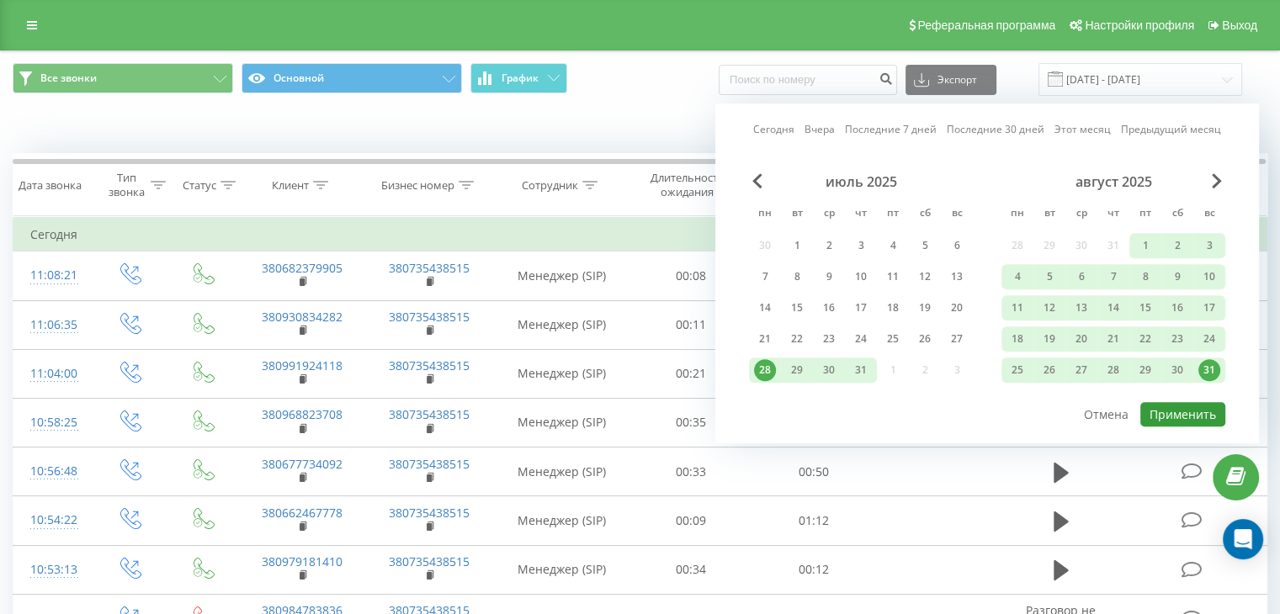
click at [1192, 408] on button "Применить" at bounding box center [1182, 414] width 85 height 24
